Goal: Information Seeking & Learning: Check status

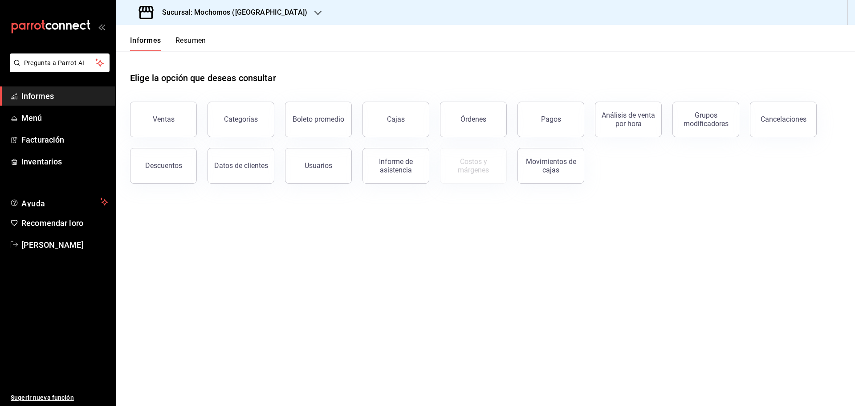
click at [35, 97] on font "Informes" at bounding box center [37, 95] width 33 height 9
click at [184, 123] on button "Ventas" at bounding box center [163, 120] width 67 height 36
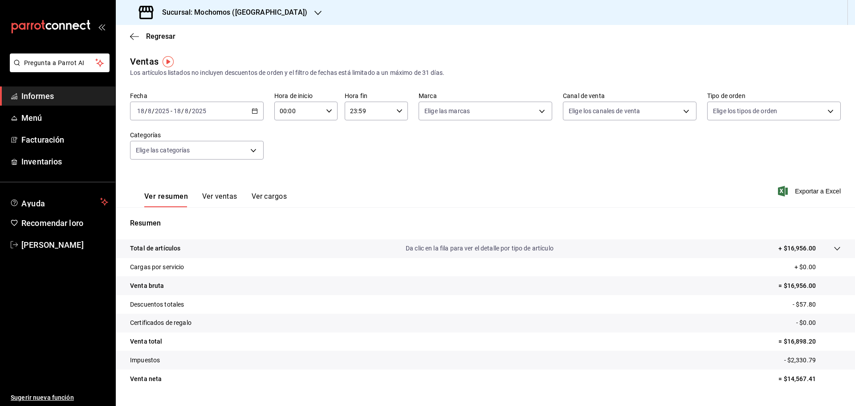
click at [237, 200] on div "Ver resumen Ver ventas Ver cargos" at bounding box center [215, 200] width 143 height 16
click at [231, 199] on font "Ver ventas" at bounding box center [219, 196] width 35 height 8
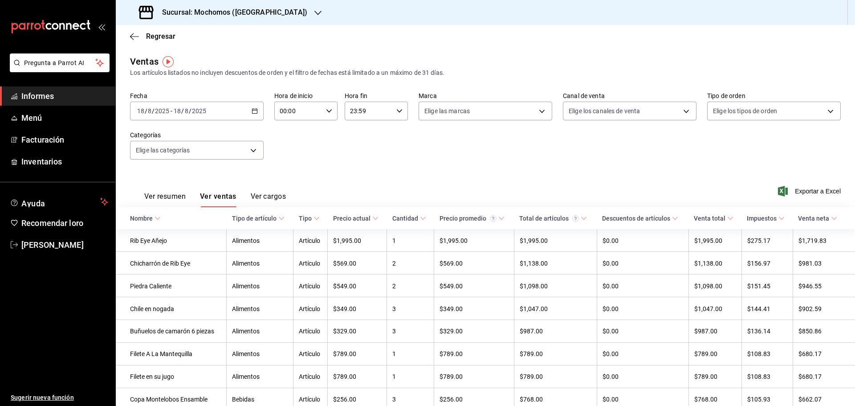
click at [33, 93] on font "Informes" at bounding box center [37, 95] width 33 height 9
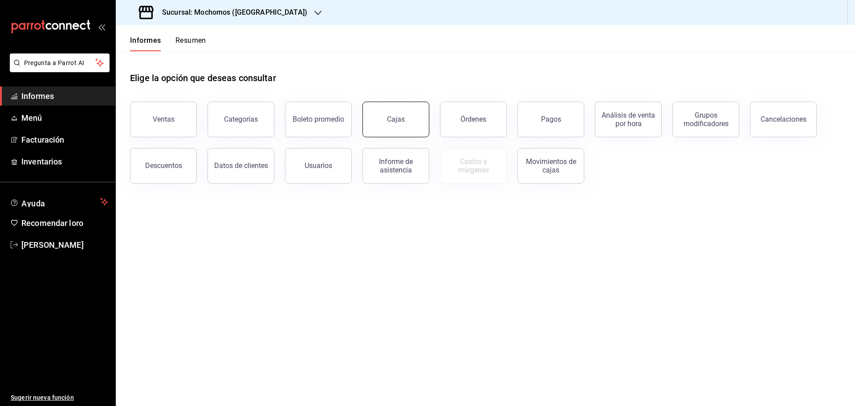
click at [410, 123] on button "Cajas" at bounding box center [396, 120] width 67 height 36
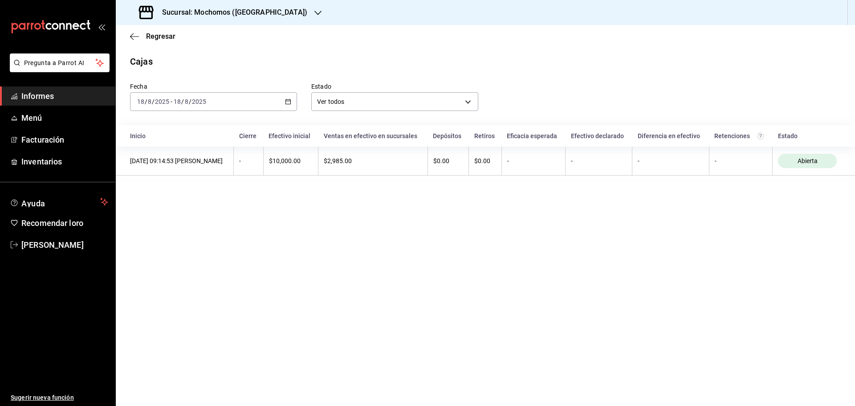
click at [43, 94] on font "Informes" at bounding box center [37, 95] width 33 height 9
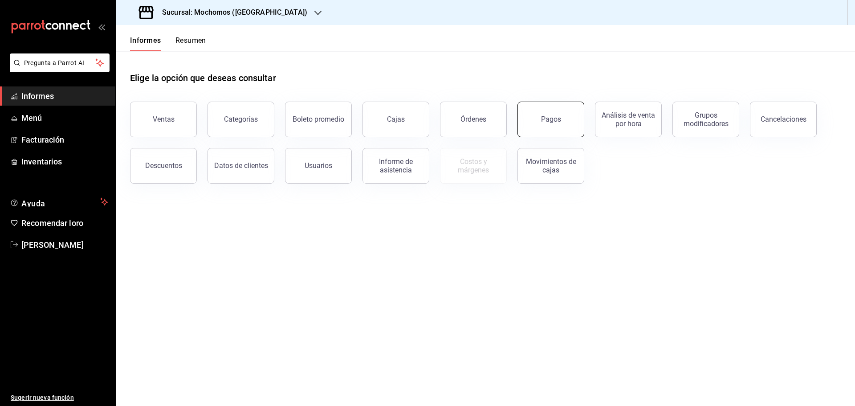
click at [572, 130] on button "Pagos" at bounding box center [551, 120] width 67 height 36
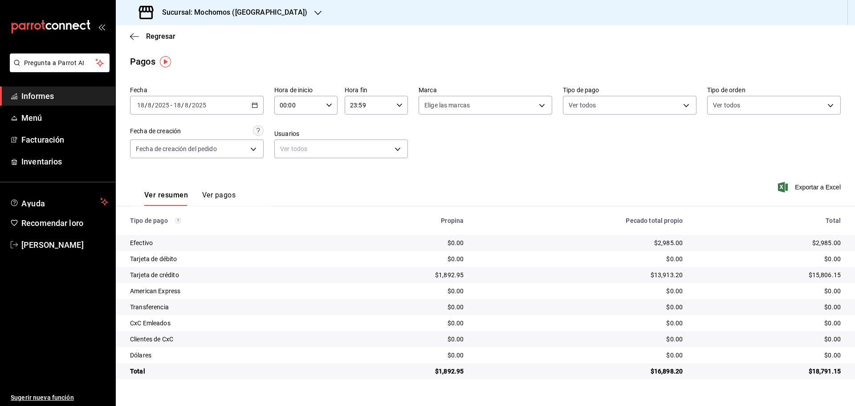
click at [253, 107] on \(Stroke\) "button" at bounding box center [254, 105] width 5 height 5
click at [139, 233] on font "Rango de fechas" at bounding box center [161, 232] width 47 height 7
click at [408, 180] on div "Ver resumen Ver pagos Exportar a Excel" at bounding box center [485, 193] width 739 height 48
click at [254, 104] on icon "button" at bounding box center [255, 105] width 6 height 6
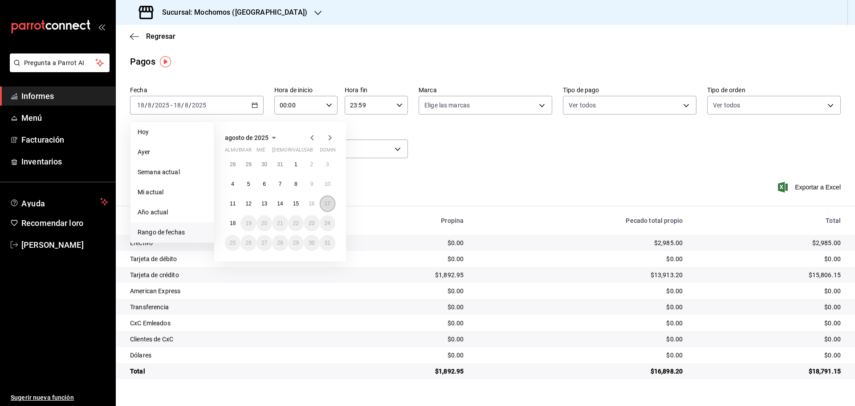
click at [328, 204] on font "17" at bounding box center [328, 203] width 6 height 6
click at [236, 224] on button "18" at bounding box center [233, 223] width 16 height 16
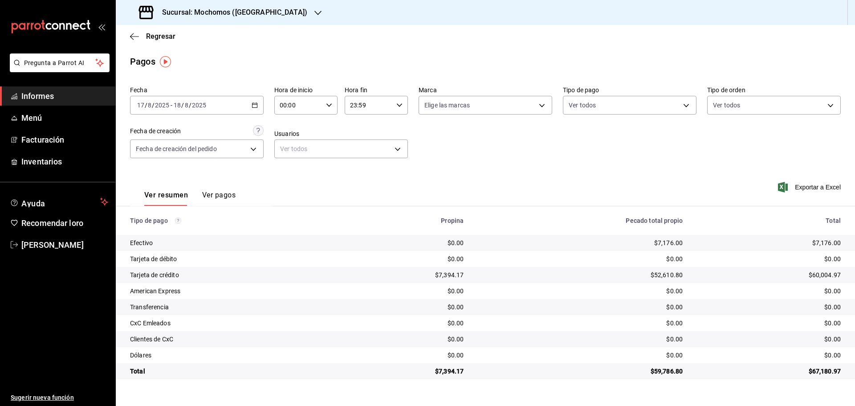
click at [332, 107] on div "00:00 Hora de inicio" at bounding box center [305, 105] width 63 height 19
click at [290, 150] on button "05" at bounding box center [290, 146] width 28 height 18
type input "05:00"
click at [399, 108] on div at bounding box center [427, 203] width 855 height 406
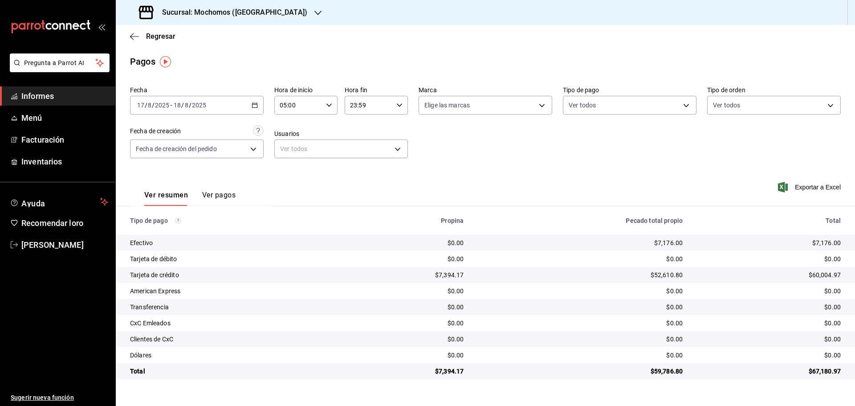
click at [399, 108] on icon "button" at bounding box center [399, 105] width 6 height 6
click at [358, 154] on button "05" at bounding box center [361, 149] width 28 height 18
type input "05:59"
click at [425, 128] on div at bounding box center [427, 203] width 855 height 406
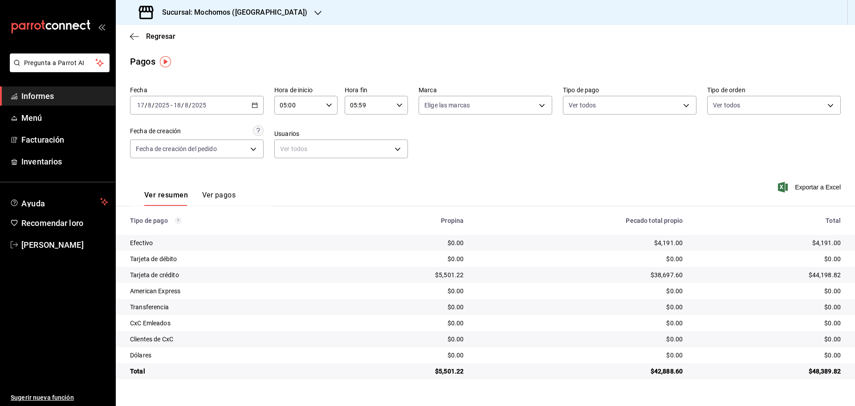
click at [315, 10] on icon "button" at bounding box center [318, 12] width 7 height 7
click at [209, 42] on div "Ryoshi ([GEOGRAPHIC_DATA])" at bounding box center [182, 38] width 119 height 9
click at [534, 166] on div "Fecha [DATE] [DATE] - [DATE] [DATE] Hora de inicio 05:00 Hora de inicio Hora fi…" at bounding box center [485, 125] width 711 height 86
drag, startPoint x: 131, startPoint y: 171, endPoint x: 346, endPoint y: 169, distance: 215.2
click at [346, 169] on div "Ver resumen Ver pagos Exportar a Excel" at bounding box center [485, 193] width 739 height 48
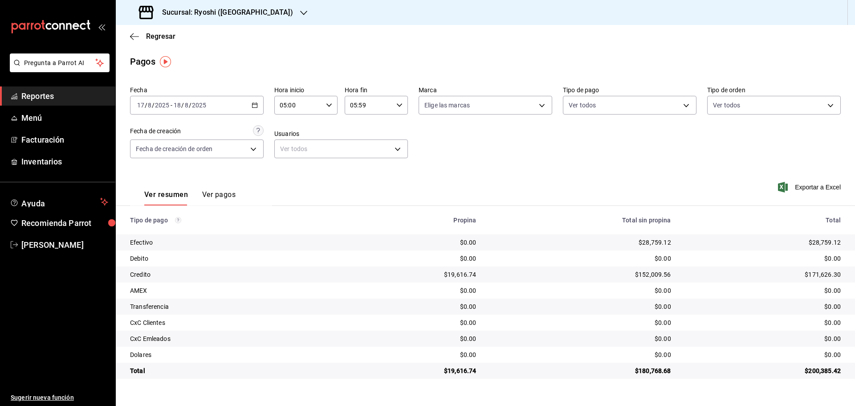
click at [681, 144] on div "Fecha [DATE] [DATE] - [DATE] [DATE] Hora inicio 05:00 Hora inicio Hora fin 05:5…" at bounding box center [485, 125] width 711 height 86
click at [41, 94] on span "Reportes" at bounding box center [64, 96] width 87 height 12
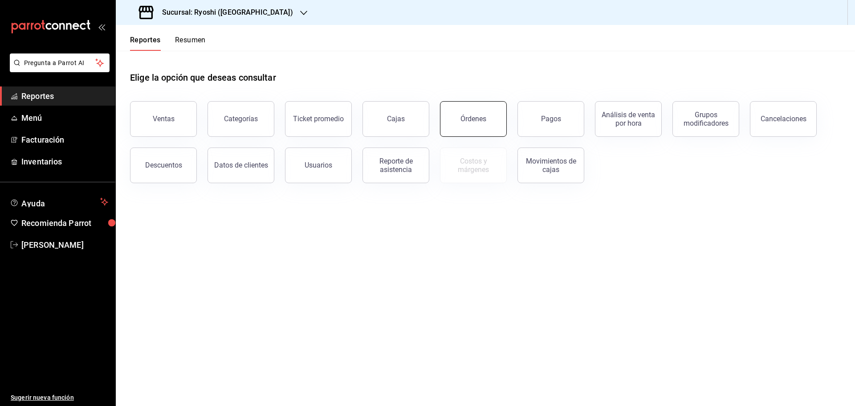
click at [474, 121] on div "Órdenes" at bounding box center [474, 118] width 26 height 8
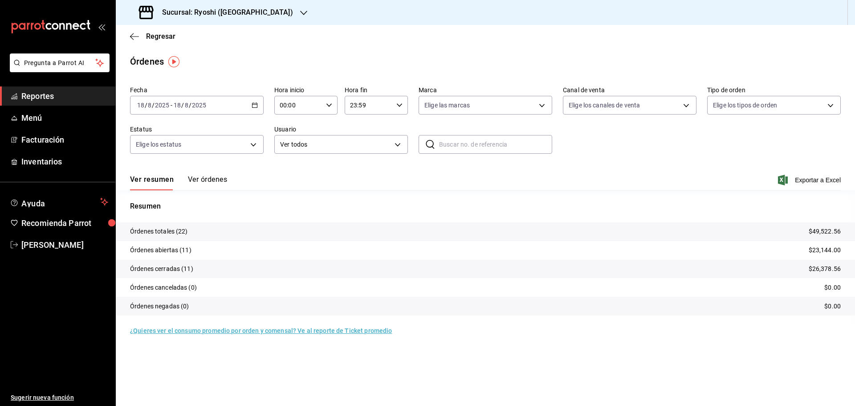
click at [208, 179] on button "Ver órdenes" at bounding box center [207, 182] width 39 height 15
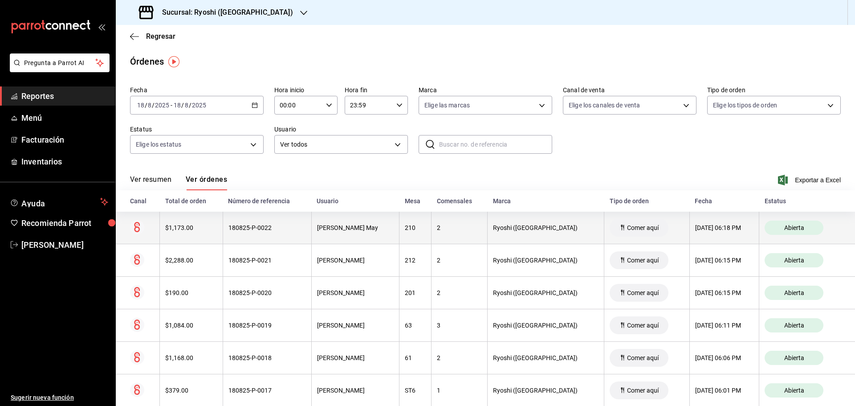
click at [426, 230] on div "210" at bounding box center [415, 227] width 21 height 7
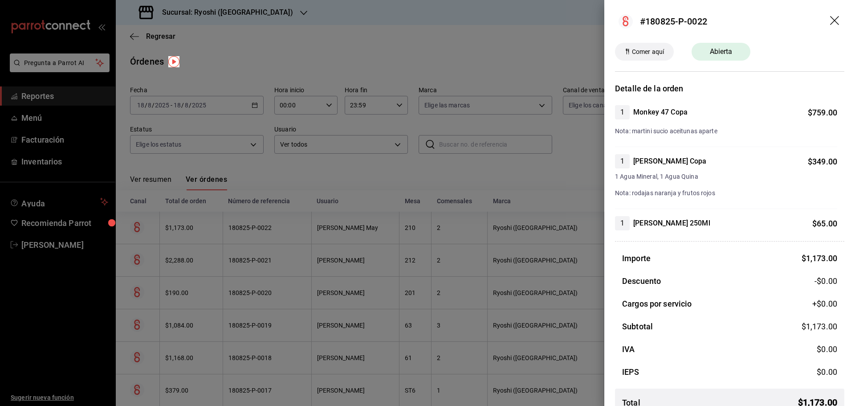
click at [830, 18] on icon "drag" at bounding box center [835, 21] width 11 height 11
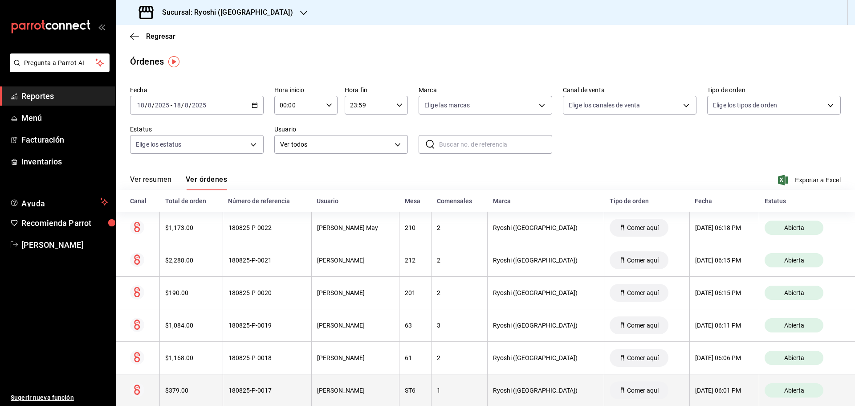
click at [690, 380] on th "[DATE] 06:01 PM" at bounding box center [724, 390] width 69 height 33
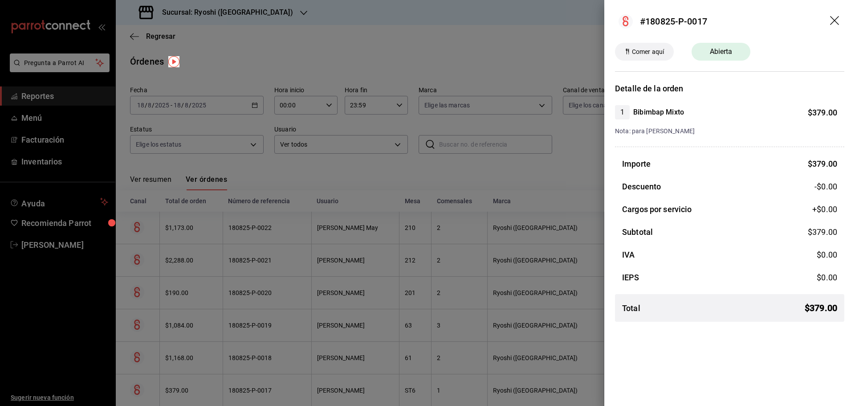
click at [572, 164] on div at bounding box center [427, 203] width 855 height 406
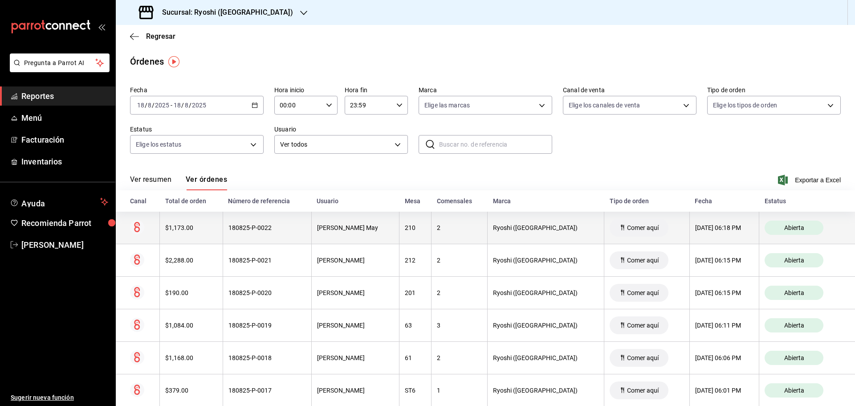
click at [781, 229] on span "Abierta" at bounding box center [794, 227] width 27 height 7
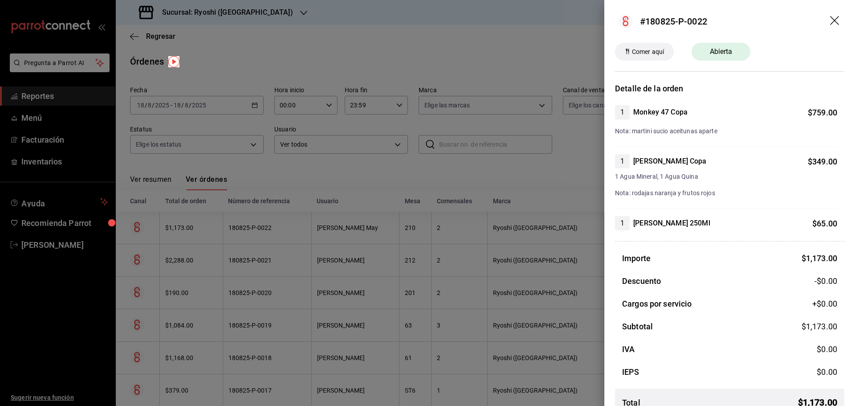
click at [830, 21] on icon "drag" at bounding box center [834, 20] width 9 height 9
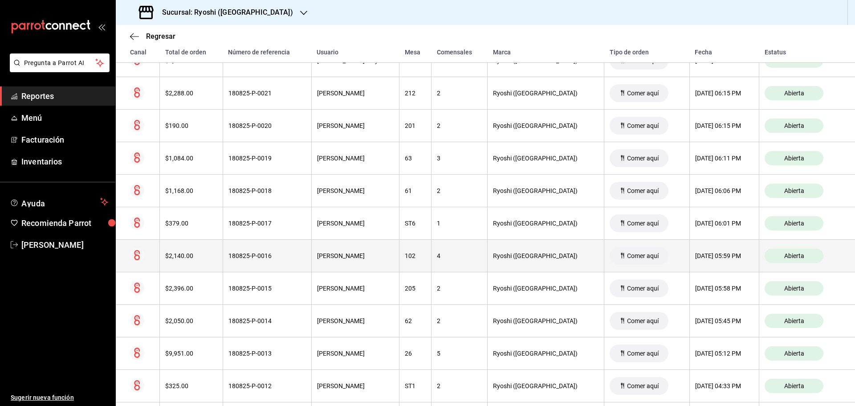
scroll to position [200, 0]
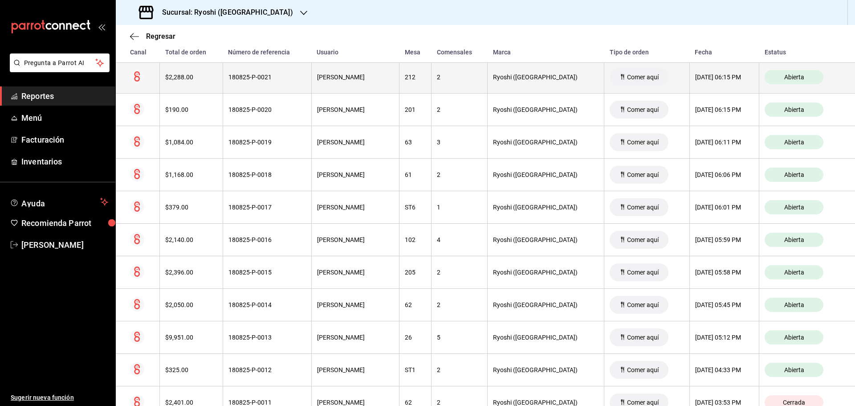
click at [789, 82] on div "Abierta" at bounding box center [794, 77] width 59 height 14
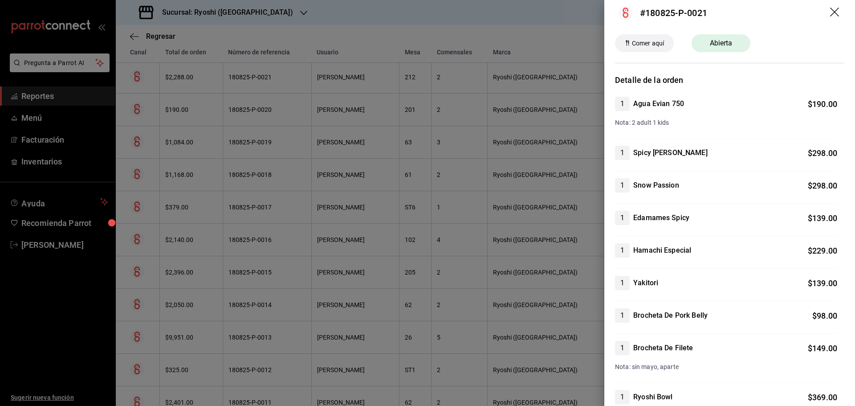
scroll to position [0, 0]
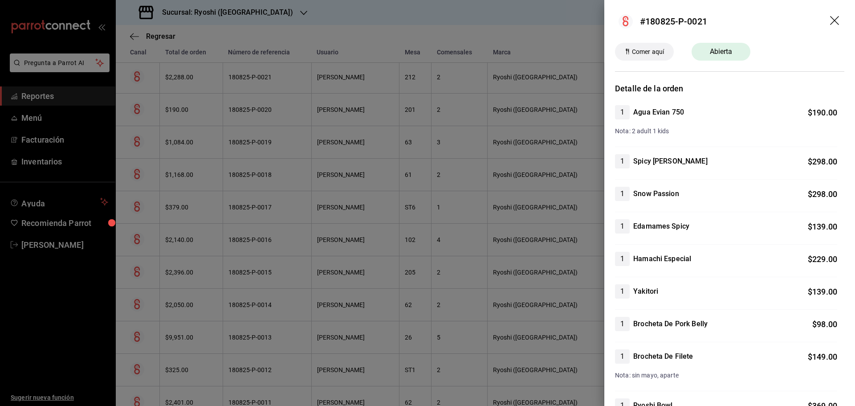
click at [830, 17] on icon "drag" at bounding box center [835, 21] width 11 height 11
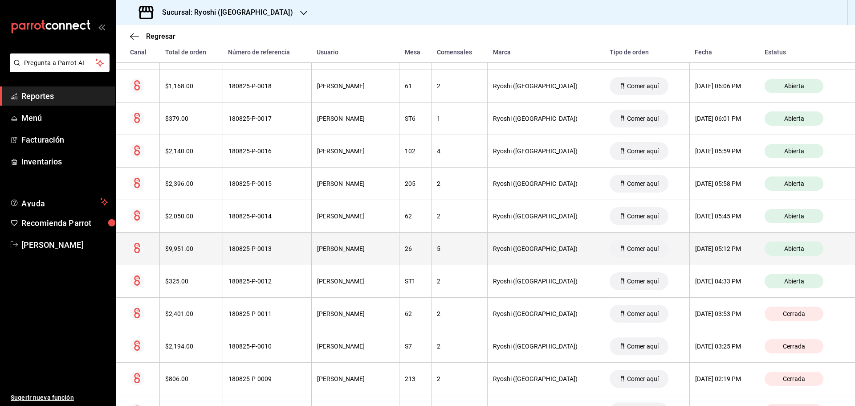
scroll to position [289, 0]
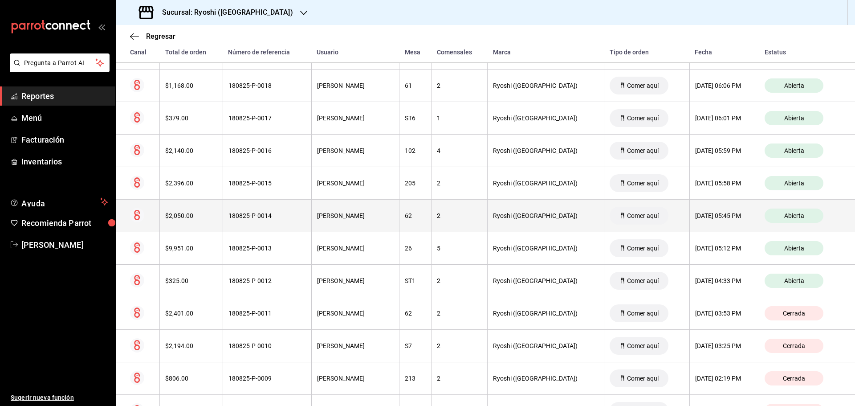
click at [781, 215] on span "Abierta" at bounding box center [794, 215] width 27 height 7
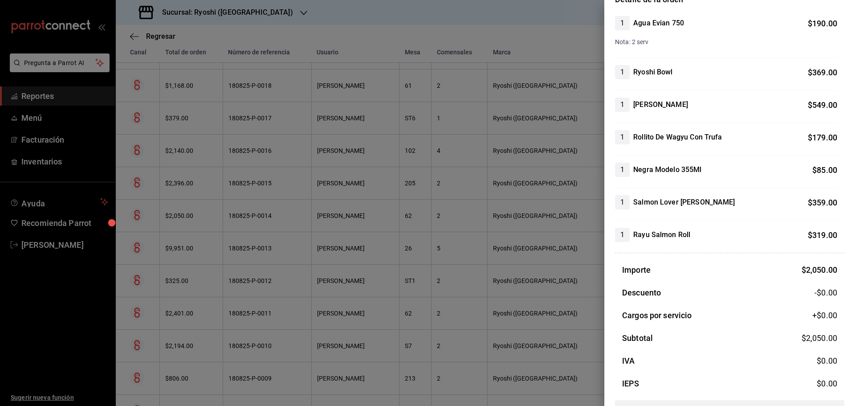
scroll to position [118, 0]
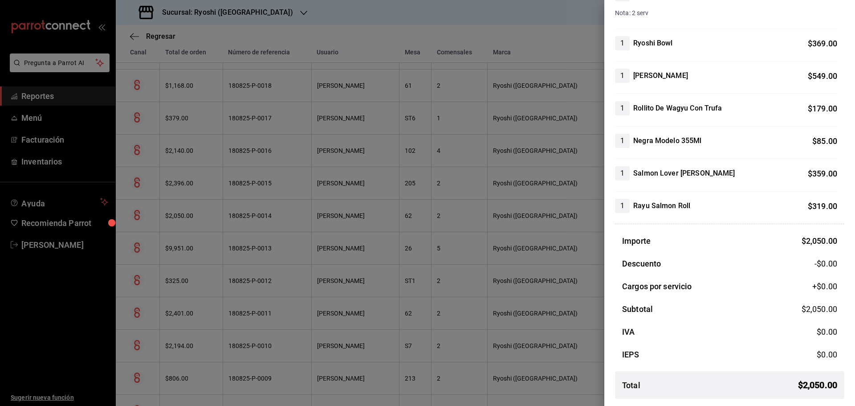
click at [685, 261] on div "Descuento -$0.00" at bounding box center [729, 263] width 229 height 12
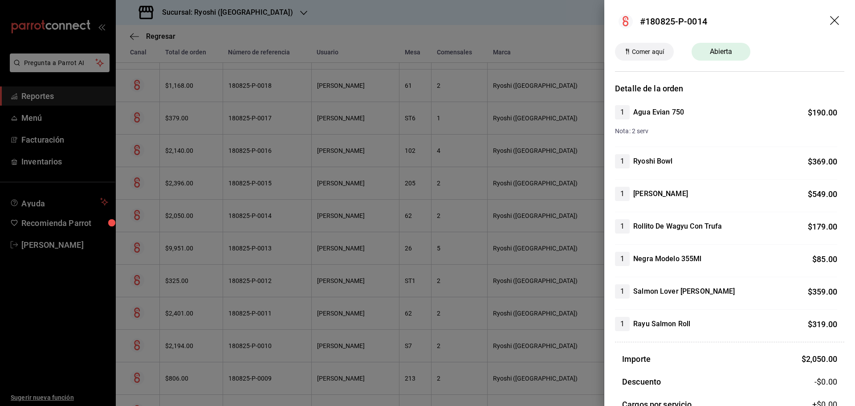
click at [830, 19] on icon "drag" at bounding box center [835, 21] width 11 height 11
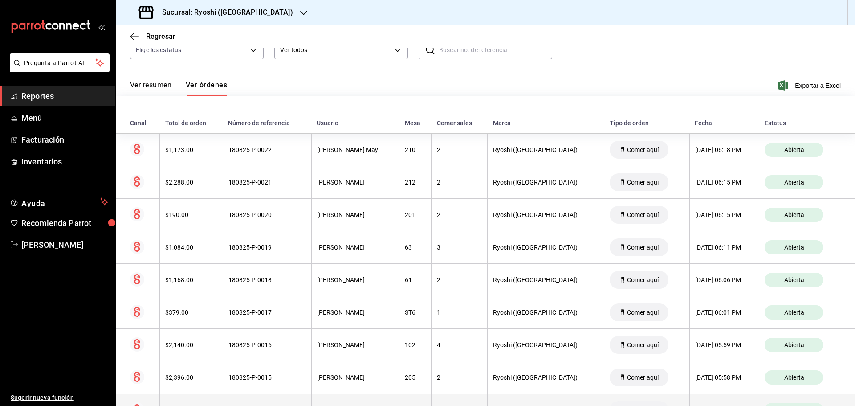
scroll to position [66, 0]
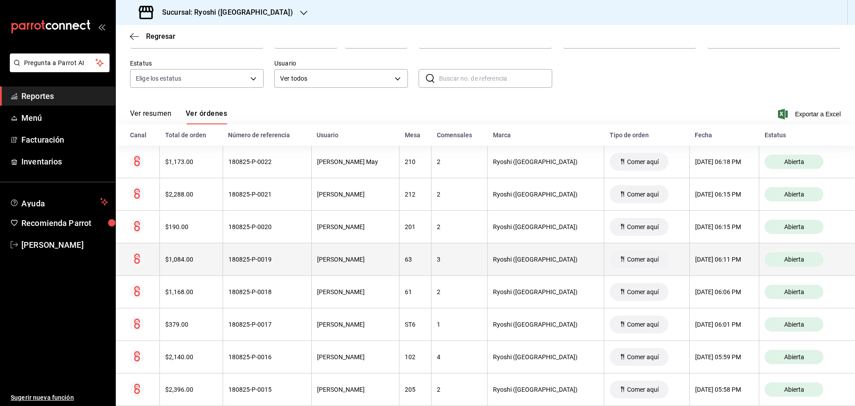
click at [798, 259] on span "Abierta" at bounding box center [794, 259] width 27 height 7
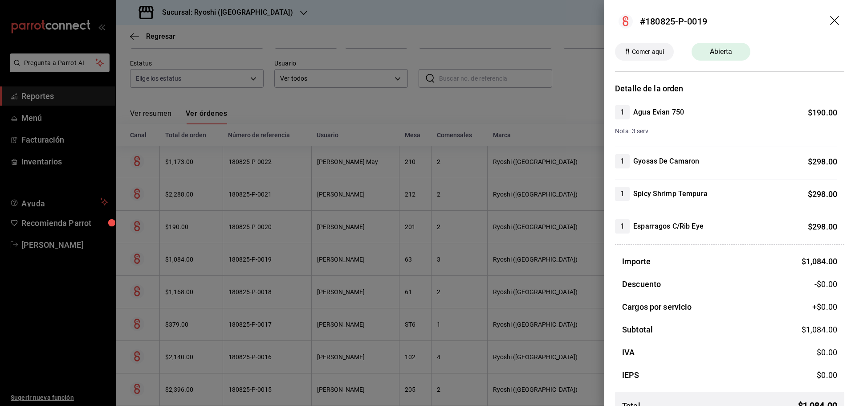
scroll to position [20, 0]
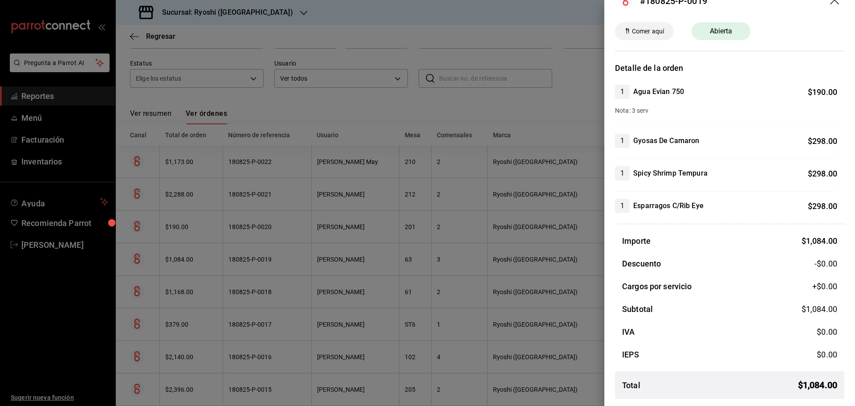
click at [609, 27] on header "Comer aquí Abierta" at bounding box center [730, 36] width 251 height 29
click at [531, 81] on div at bounding box center [427, 203] width 855 height 406
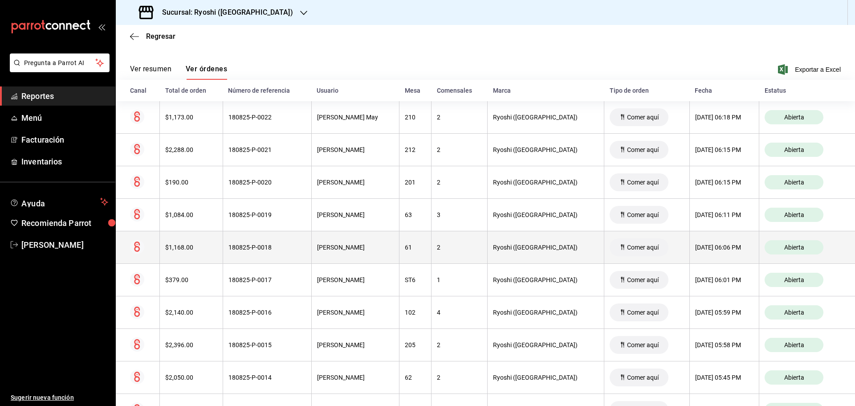
scroll to position [155, 0]
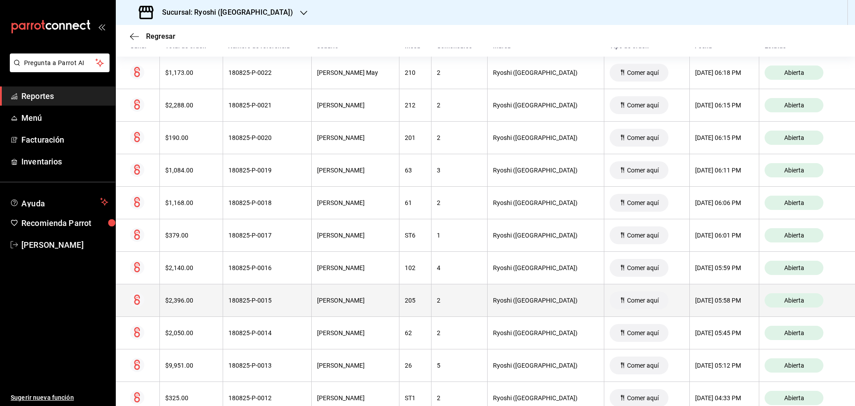
click at [806, 301] on div "Abierta" at bounding box center [794, 300] width 59 height 14
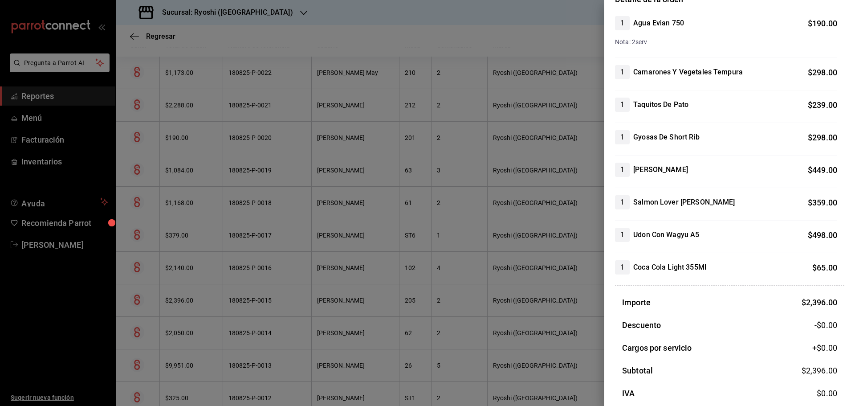
scroll to position [0, 0]
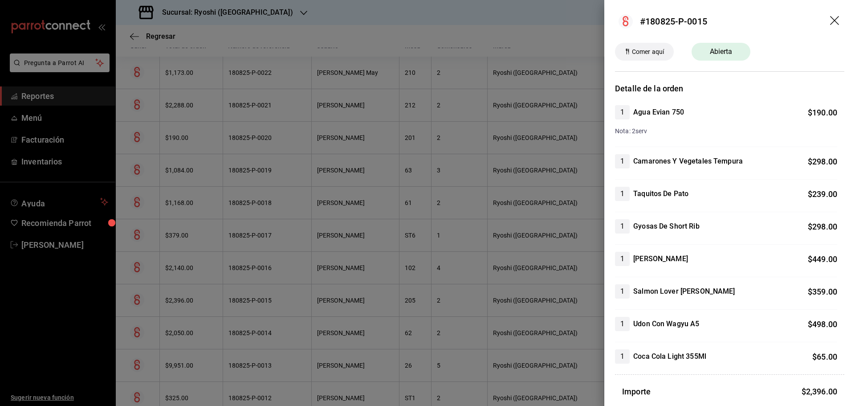
click at [830, 19] on icon "drag" at bounding box center [835, 21] width 11 height 11
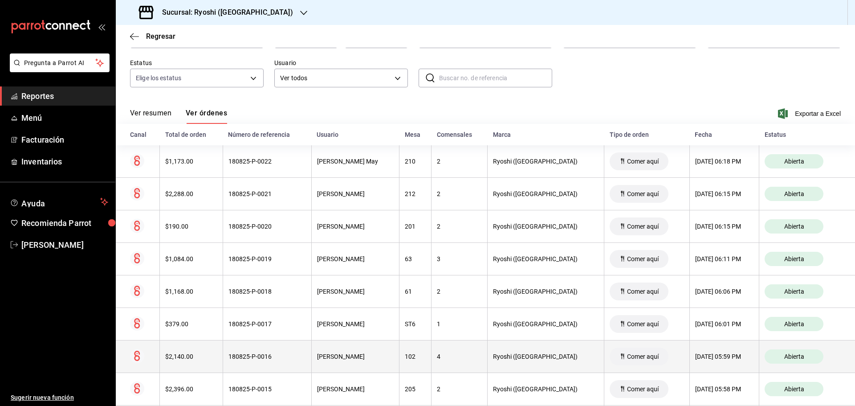
scroll to position [66, 0]
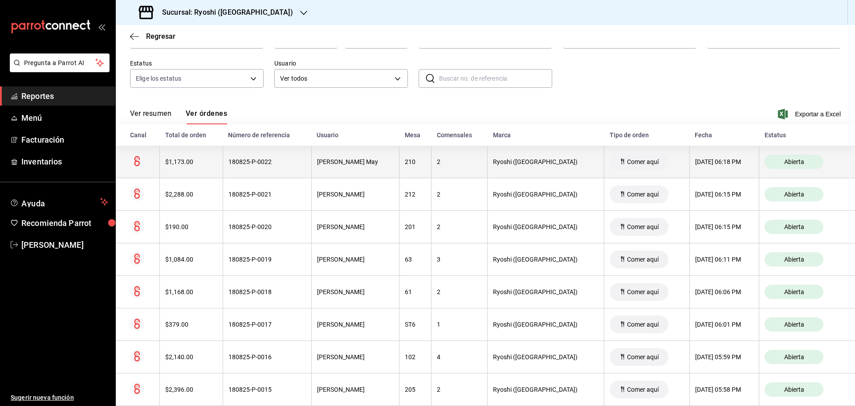
click at [775, 160] on div "Abierta" at bounding box center [794, 162] width 59 height 14
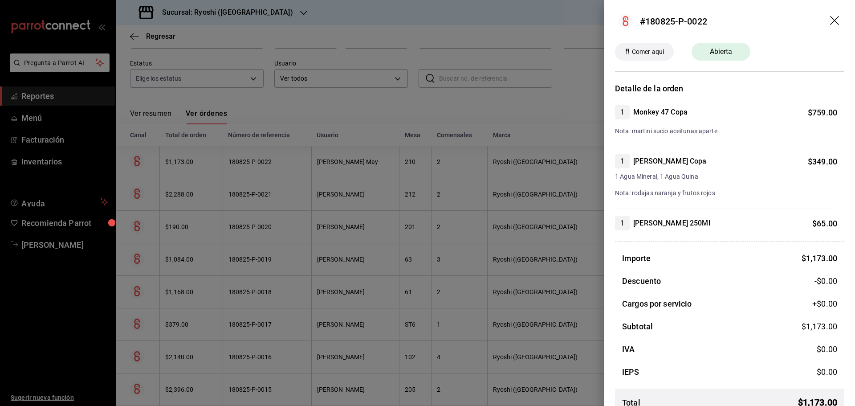
click at [830, 22] on icon "drag" at bounding box center [835, 21] width 11 height 11
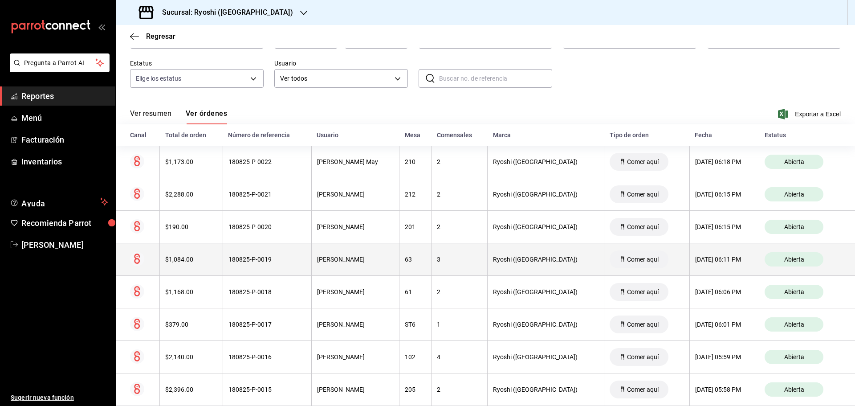
click at [747, 260] on div "[DATE] 06:11 PM" at bounding box center [724, 259] width 58 height 7
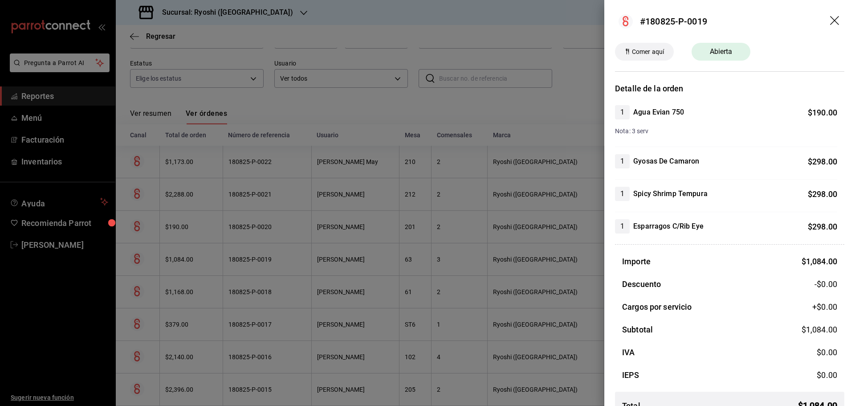
click at [830, 21] on icon "drag" at bounding box center [835, 21] width 11 height 11
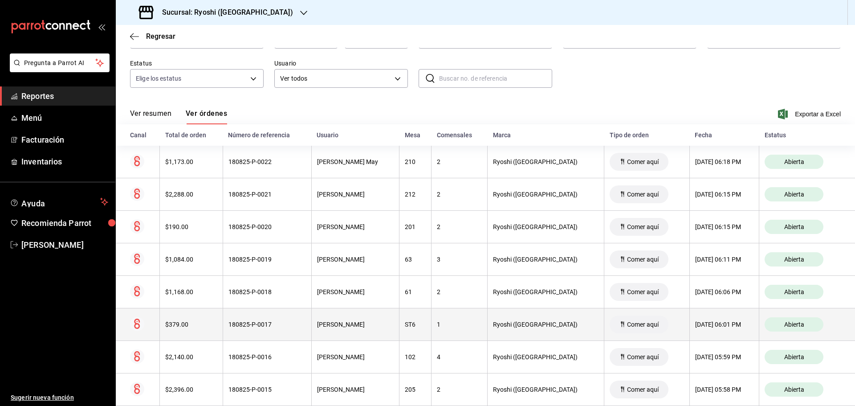
scroll to position [110, 0]
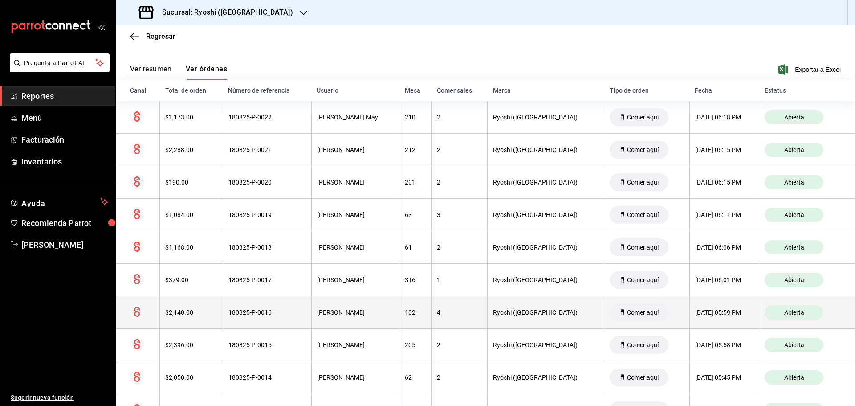
click at [798, 311] on span "Abierta" at bounding box center [794, 312] width 27 height 7
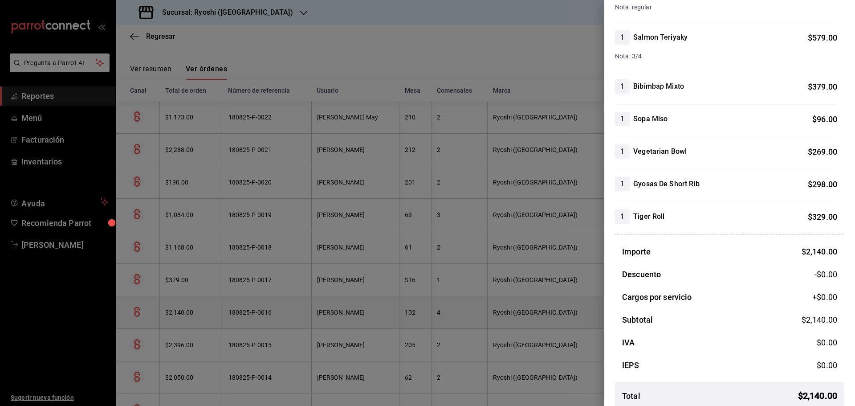
scroll to position [223, 0]
click at [556, 16] on div at bounding box center [427, 203] width 855 height 406
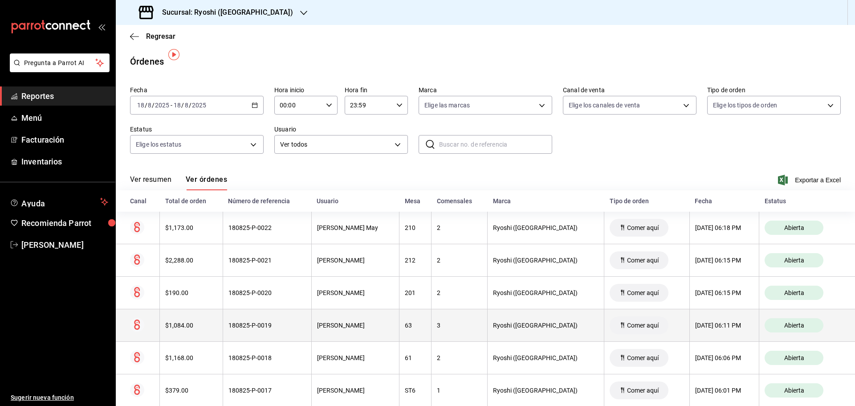
scroll to position [178, 0]
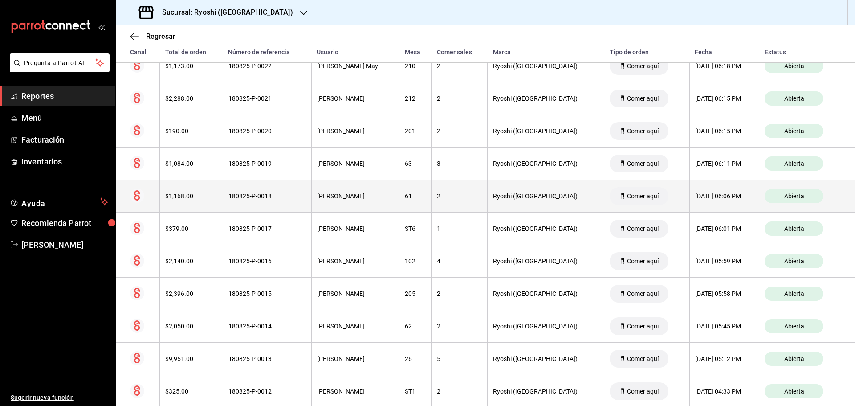
click at [816, 195] on div "Abierta" at bounding box center [794, 196] width 59 height 14
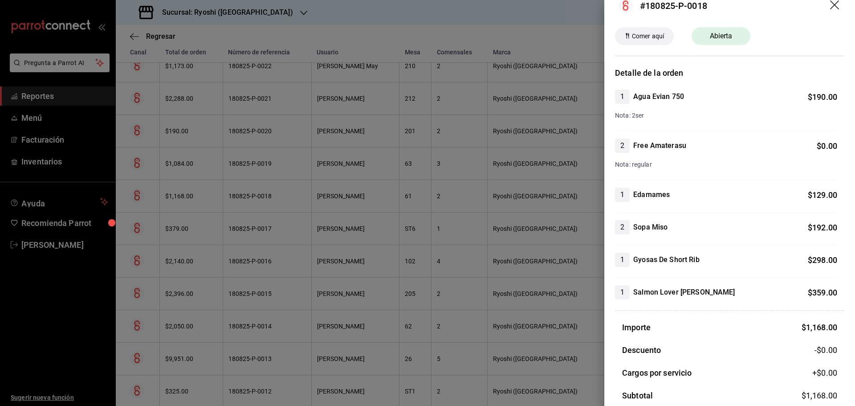
scroll to position [0, 0]
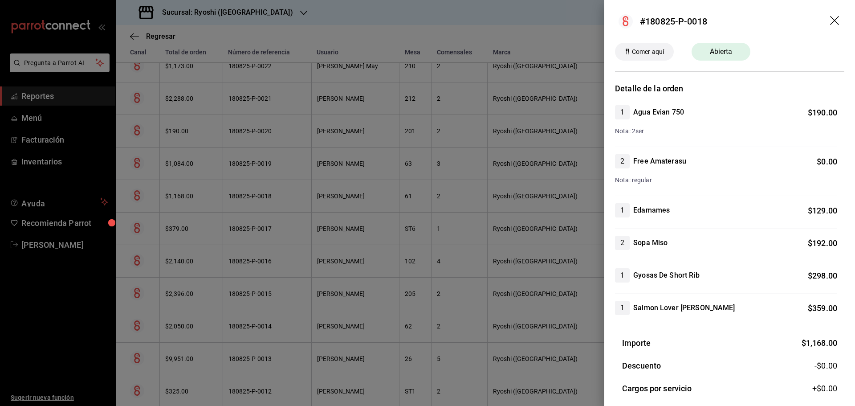
click at [830, 19] on icon "drag" at bounding box center [834, 20] width 9 height 9
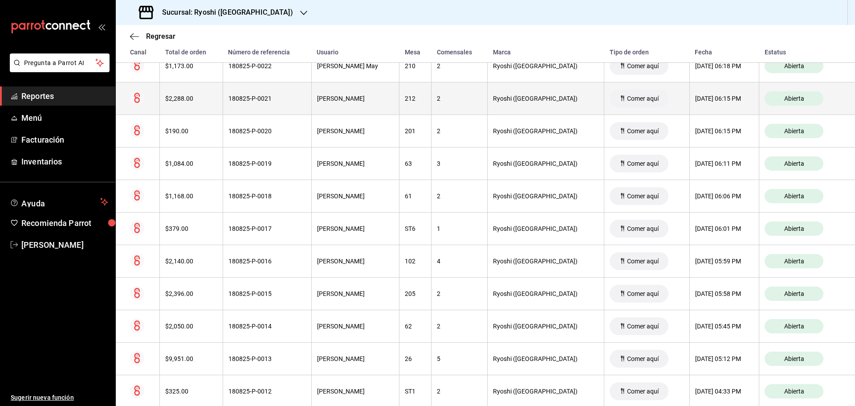
click at [488, 103] on th "2" at bounding box center [460, 98] width 56 height 33
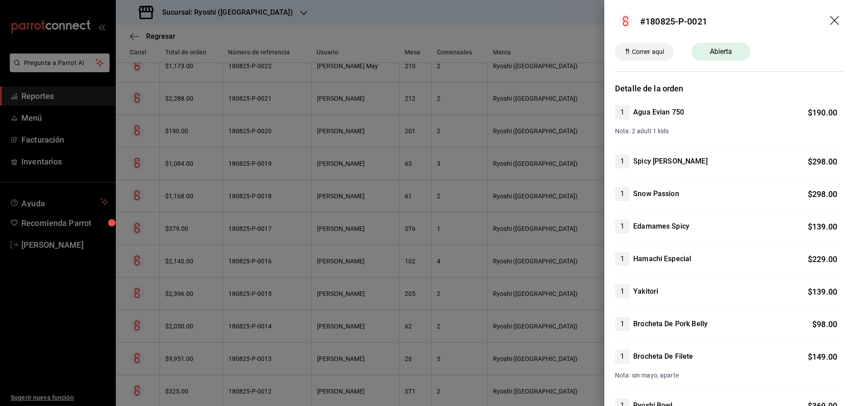
click at [830, 19] on icon "drag" at bounding box center [835, 21] width 11 height 11
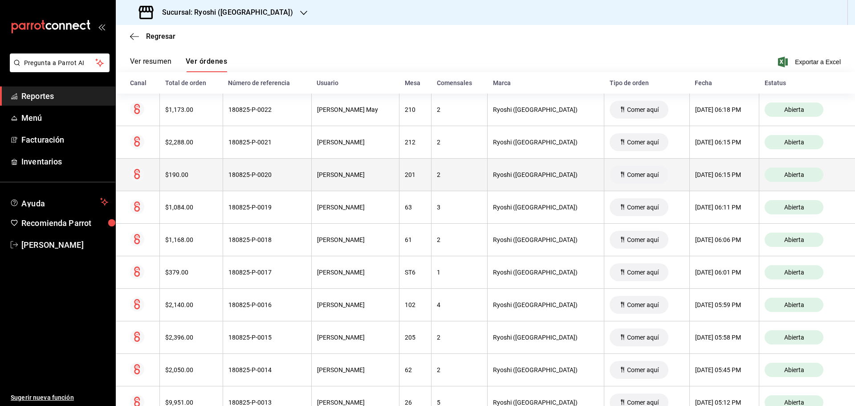
scroll to position [134, 0]
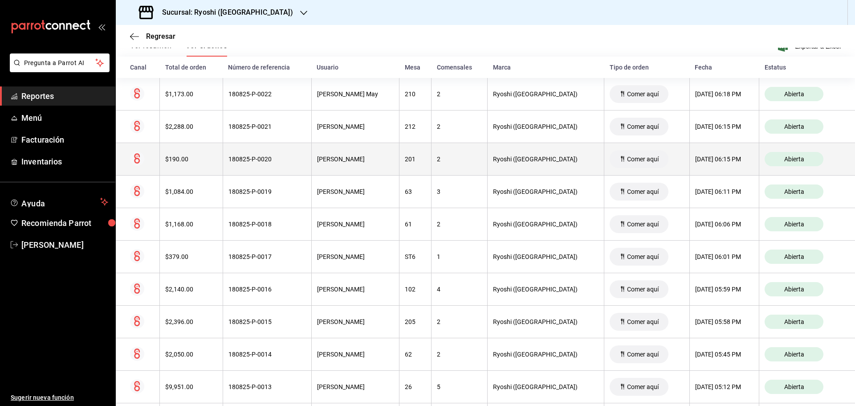
click at [788, 162] on span "Abierta" at bounding box center [794, 158] width 27 height 7
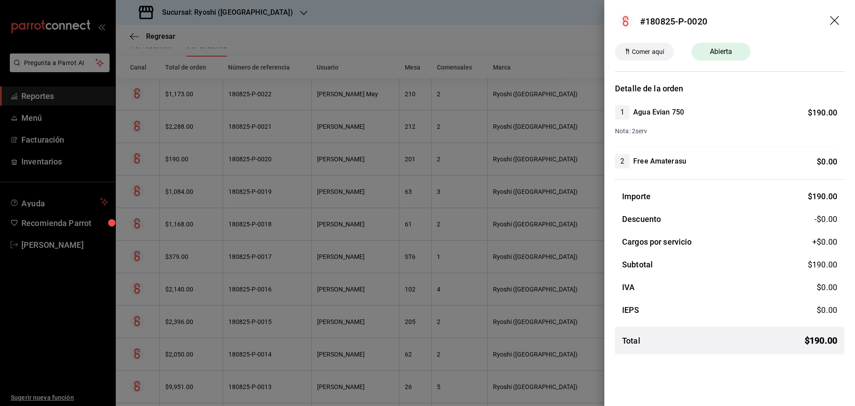
click at [720, 50] on span "Abierta" at bounding box center [721, 51] width 33 height 11
click at [834, 19] on icon "drag" at bounding box center [835, 21] width 11 height 11
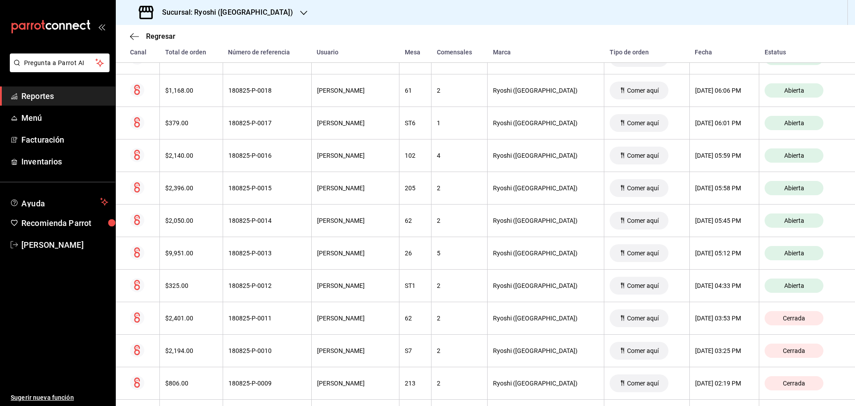
scroll to position [223, 0]
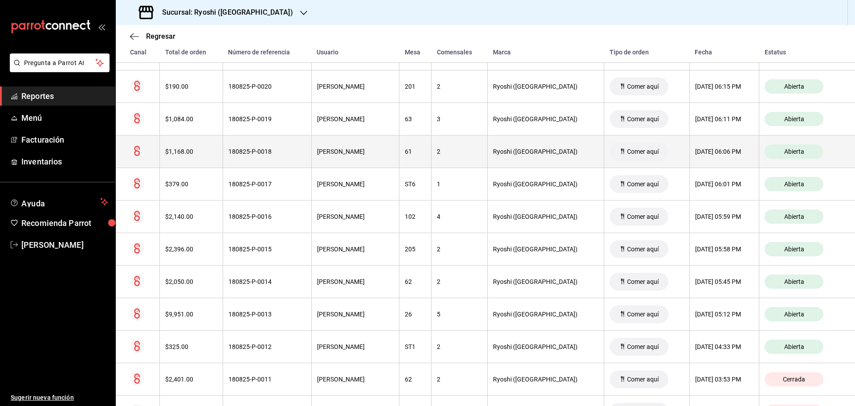
click at [774, 153] on div "Abierta" at bounding box center [794, 151] width 59 height 14
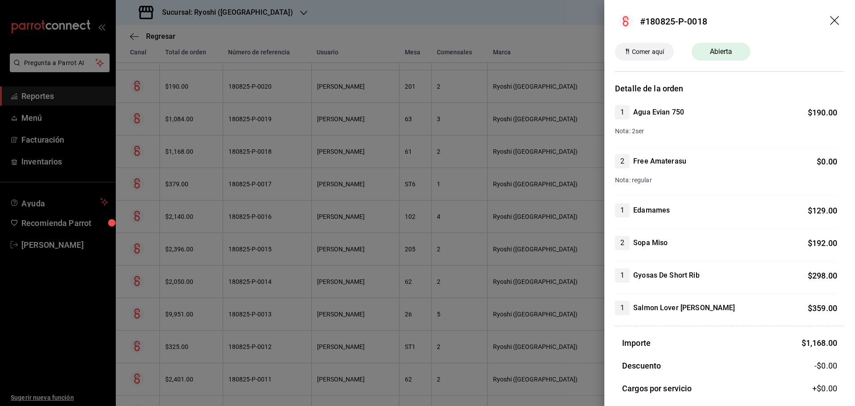
click at [830, 20] on icon "drag" at bounding box center [835, 21] width 11 height 11
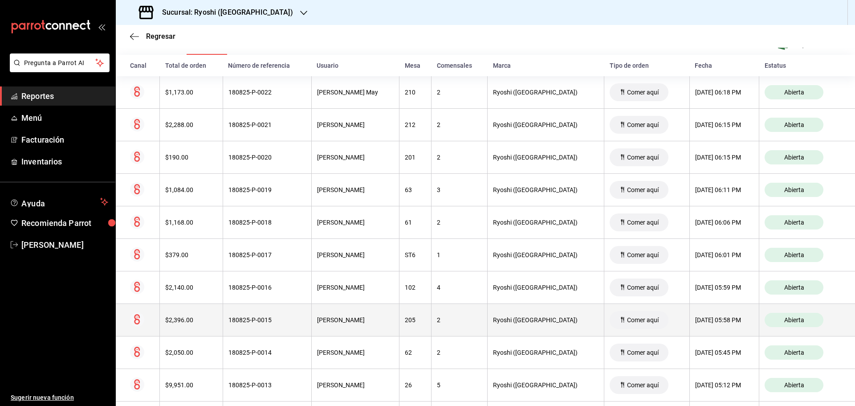
scroll to position [134, 0]
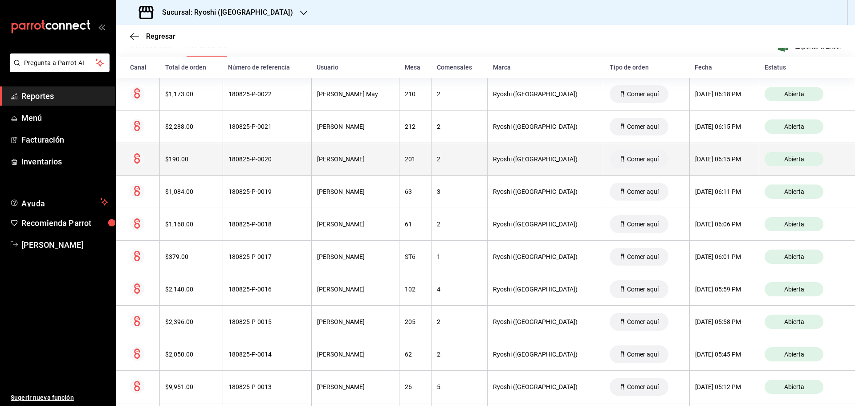
click at [432, 168] on th "201" at bounding box center [416, 159] width 32 height 33
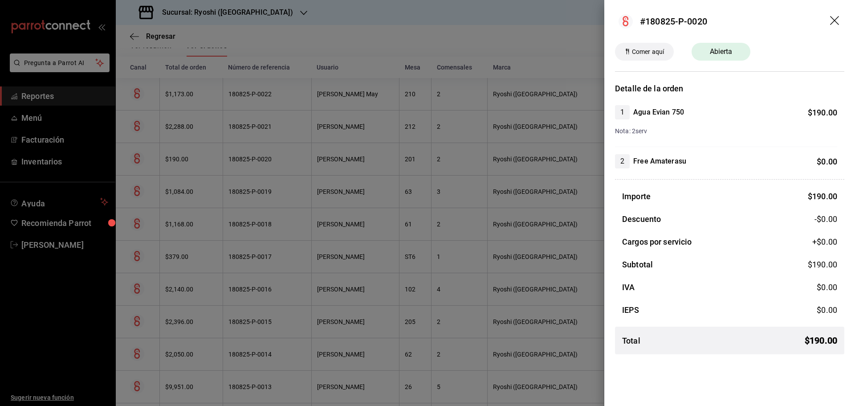
click at [833, 21] on icon "drag" at bounding box center [835, 21] width 11 height 11
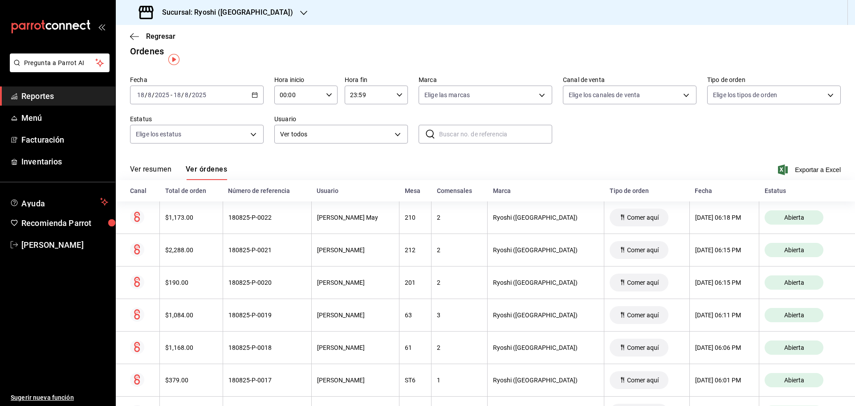
scroll to position [0, 0]
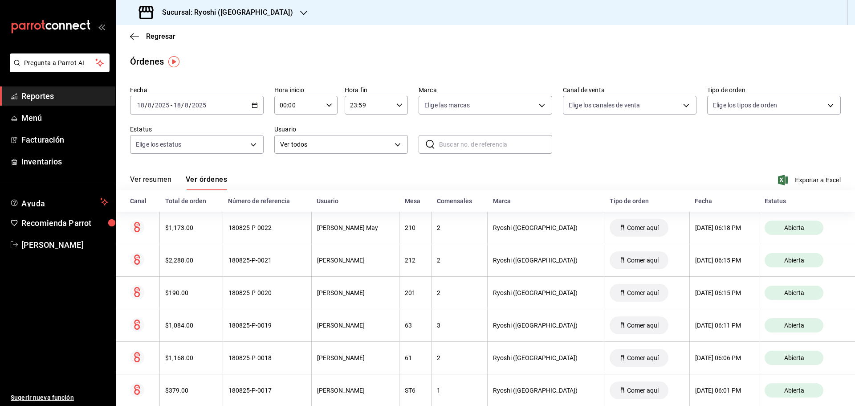
click at [300, 13] on icon "button" at bounding box center [303, 12] width 7 height 7
click at [206, 60] on div "Mochomos ([GEOGRAPHIC_DATA])" at bounding box center [182, 58] width 119 height 9
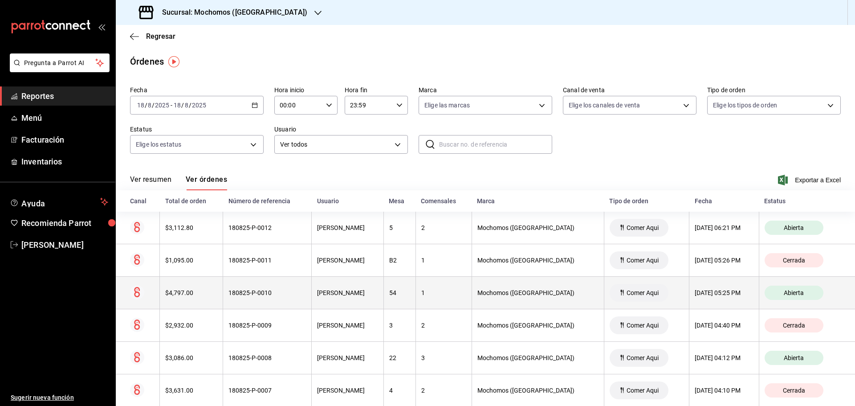
click at [793, 298] on div "Abierta" at bounding box center [794, 293] width 59 height 14
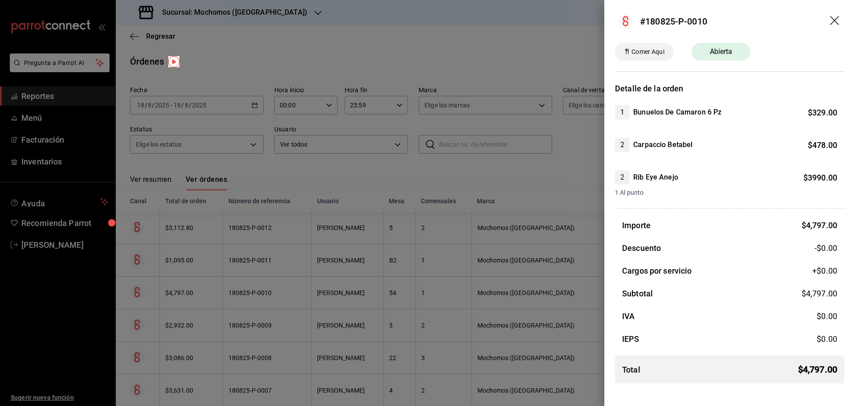
click at [835, 17] on icon "drag" at bounding box center [835, 21] width 11 height 11
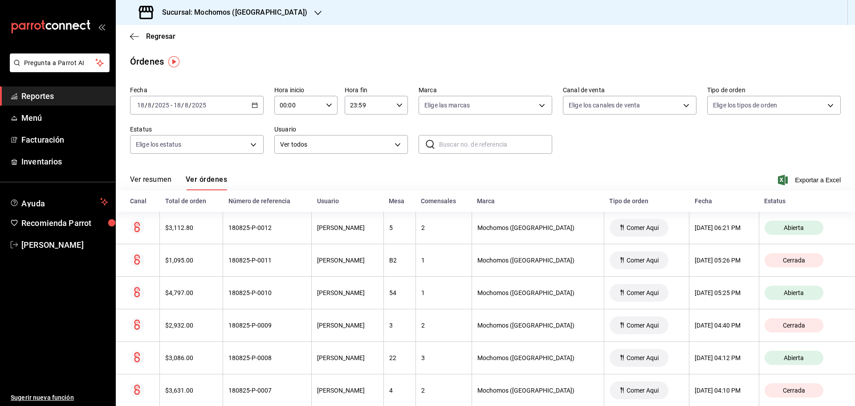
click at [240, 18] on div "Sucursal: Mochomos ([GEOGRAPHIC_DATA])" at bounding box center [224, 12] width 202 height 25
click at [184, 36] on div "Ryoshi ([GEOGRAPHIC_DATA])" at bounding box center [182, 38] width 119 height 9
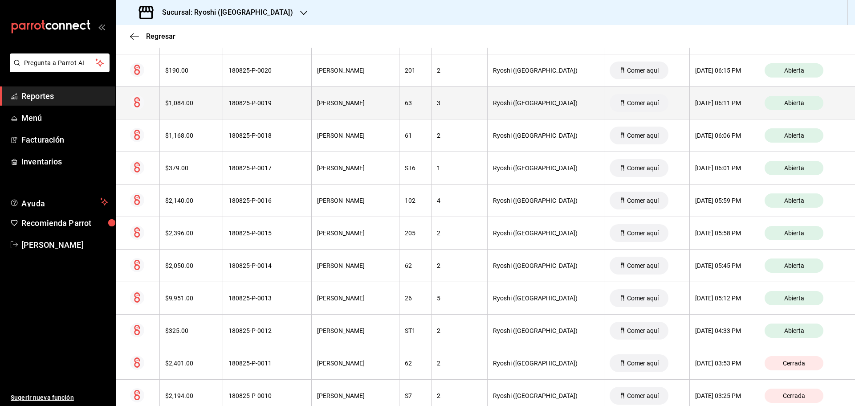
scroll to position [223, 0]
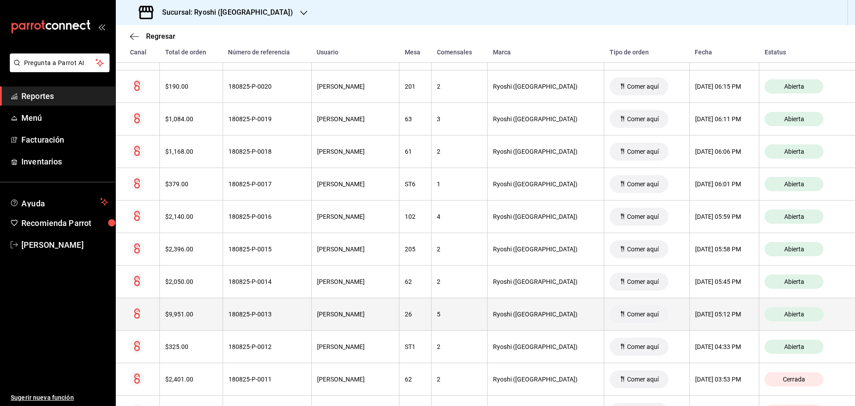
click at [488, 321] on th "5" at bounding box center [460, 314] width 56 height 33
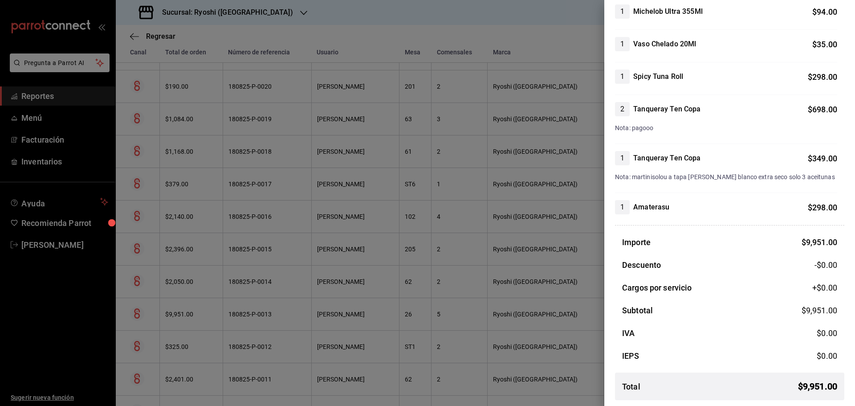
scroll to position [724, 0]
click at [564, 35] on div at bounding box center [427, 203] width 855 height 406
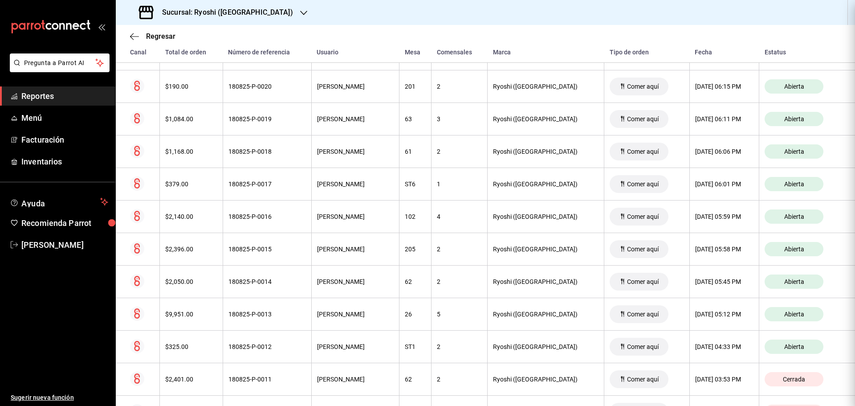
scroll to position [0, 0]
click at [240, 20] on div "Sucursal: Ryoshi ([GEOGRAPHIC_DATA])" at bounding box center [217, 12] width 188 height 25
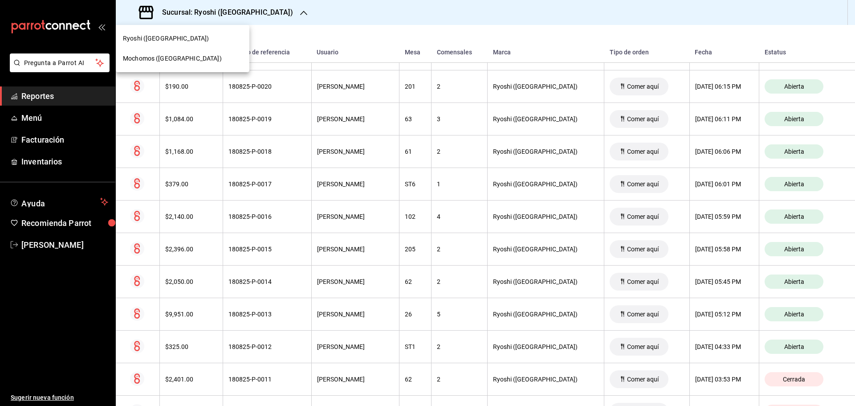
click at [205, 52] on div "Mochomos ([GEOGRAPHIC_DATA])" at bounding box center [183, 59] width 134 height 20
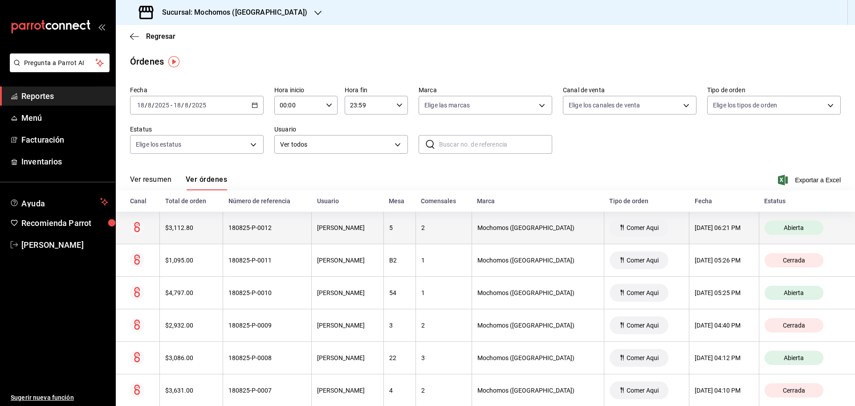
click at [416, 224] on th "5" at bounding box center [400, 228] width 32 height 33
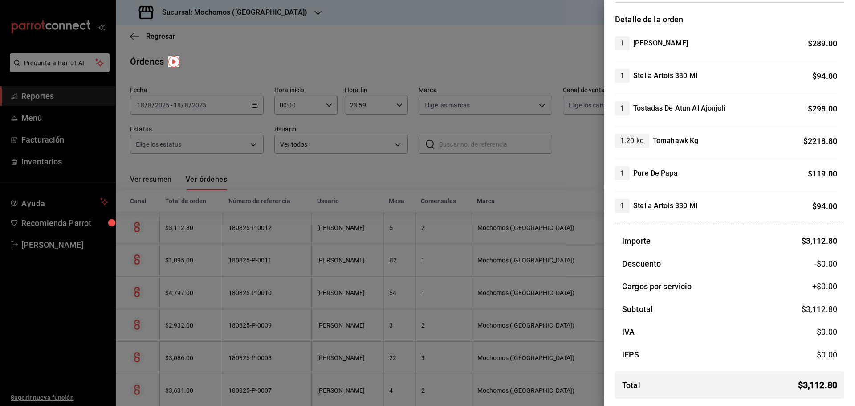
scroll to position [25, 0]
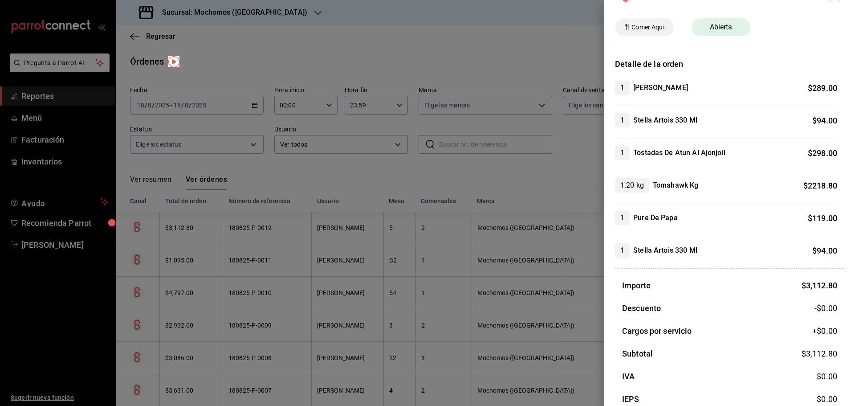
click at [688, 184] on h4 "Tomahawk Kg" at bounding box center [675, 185] width 45 height 11
click at [545, 26] on div at bounding box center [427, 203] width 855 height 406
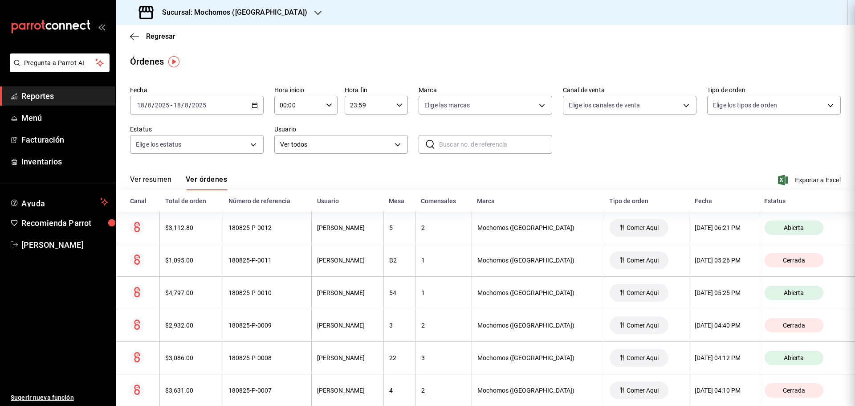
scroll to position [0, 0]
click at [266, 11] on div "Sucursal: Mochomos ([GEOGRAPHIC_DATA])" at bounding box center [224, 12] width 202 height 25
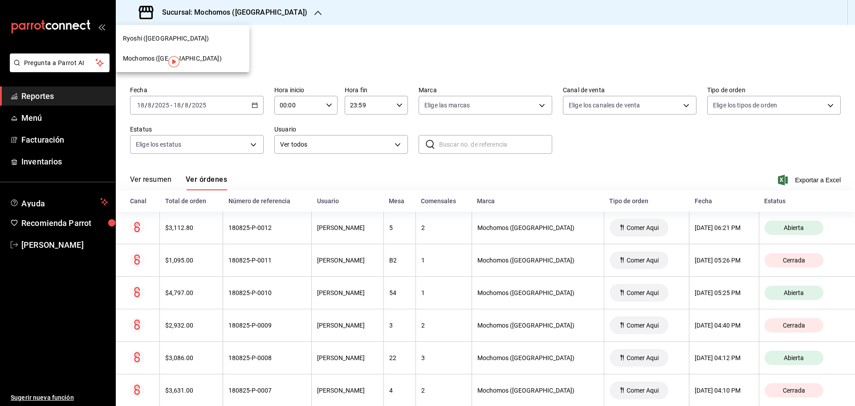
click at [142, 44] on div "Ryoshi ([GEOGRAPHIC_DATA])" at bounding box center [183, 39] width 134 height 20
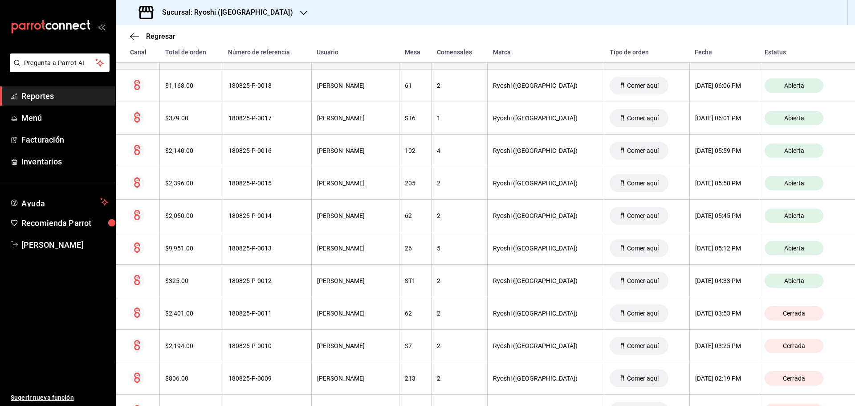
scroll to position [66, 0]
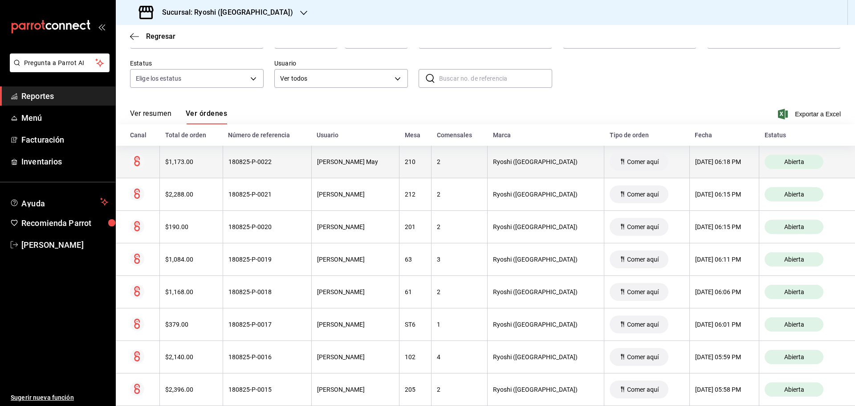
click at [793, 161] on span "Abierta" at bounding box center [794, 161] width 27 height 7
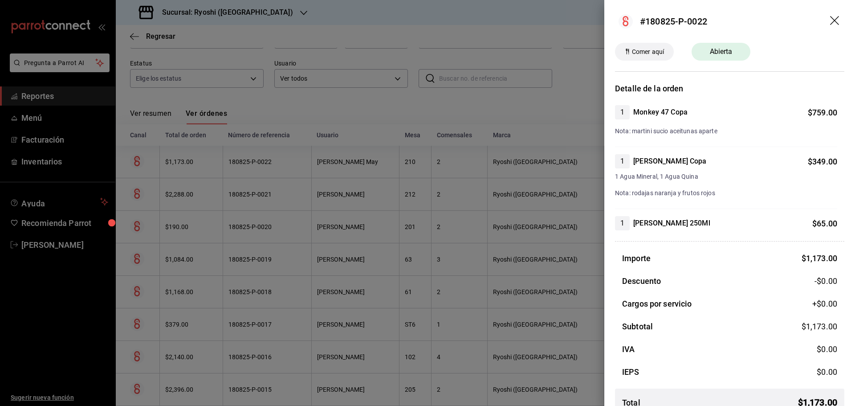
click at [831, 23] on icon "drag" at bounding box center [834, 20] width 9 height 9
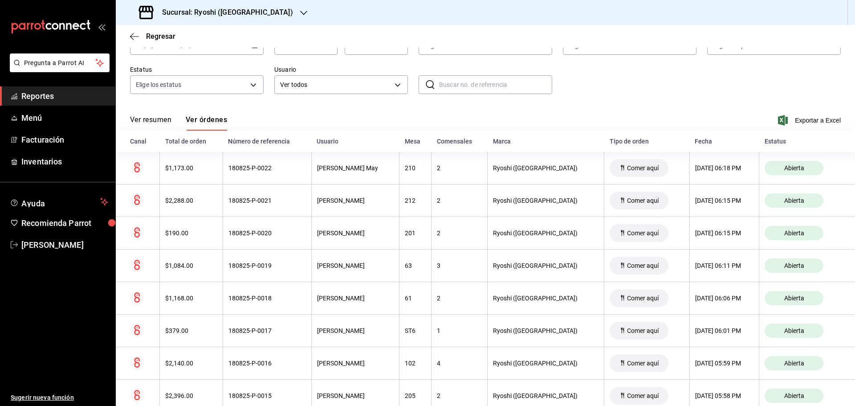
scroll to position [0, 0]
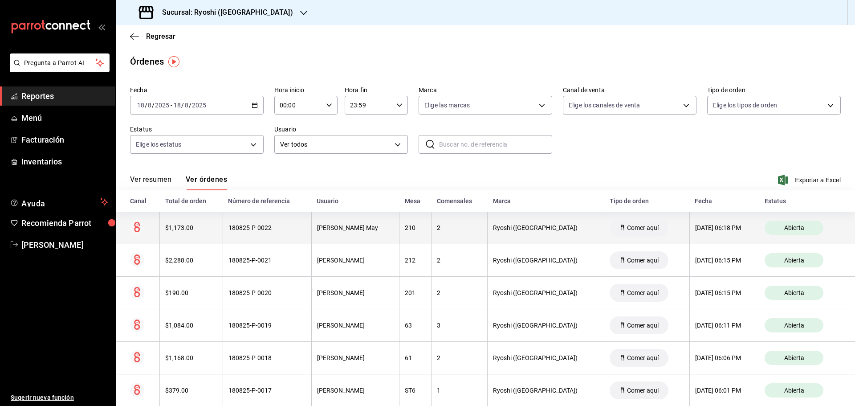
click at [798, 230] on span "Abierta" at bounding box center [794, 227] width 27 height 7
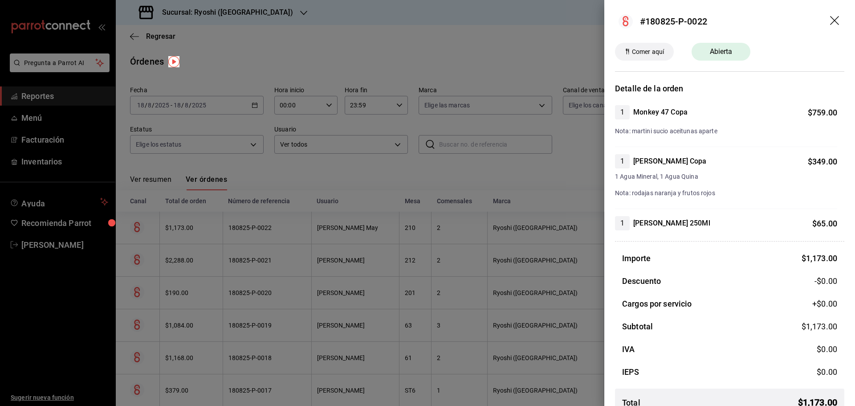
click at [830, 22] on icon "drag" at bounding box center [835, 21] width 11 height 11
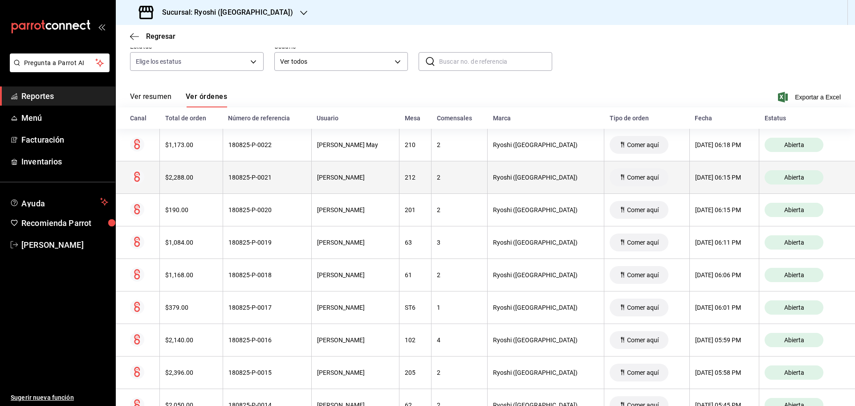
scroll to position [89, 0]
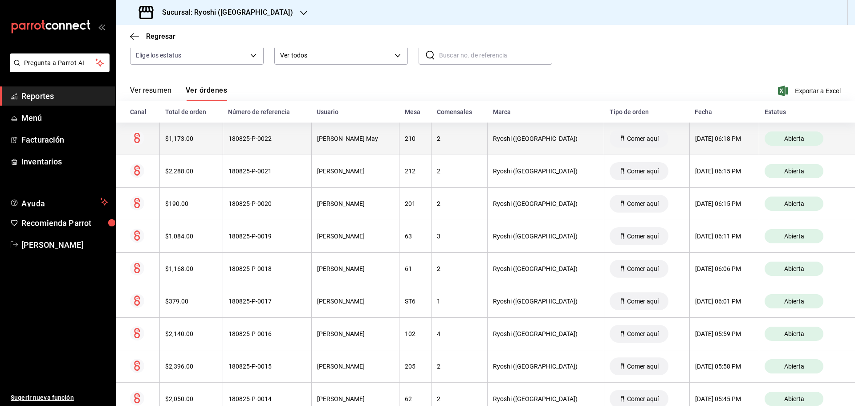
click at [482, 142] on div "2" at bounding box center [459, 138] width 45 height 7
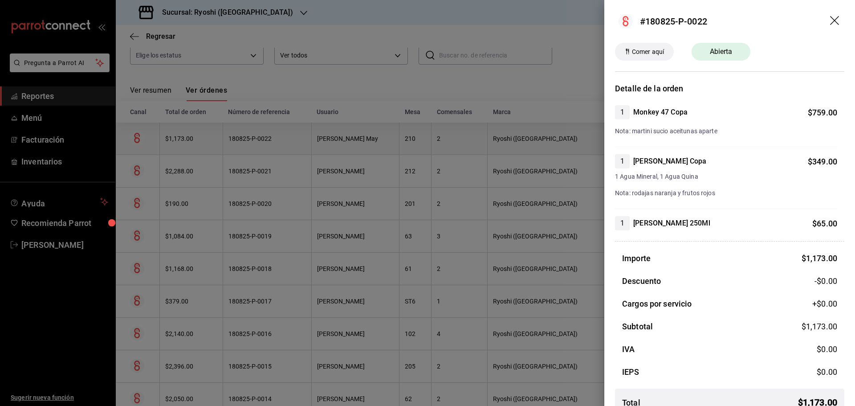
scroll to position [17, 0]
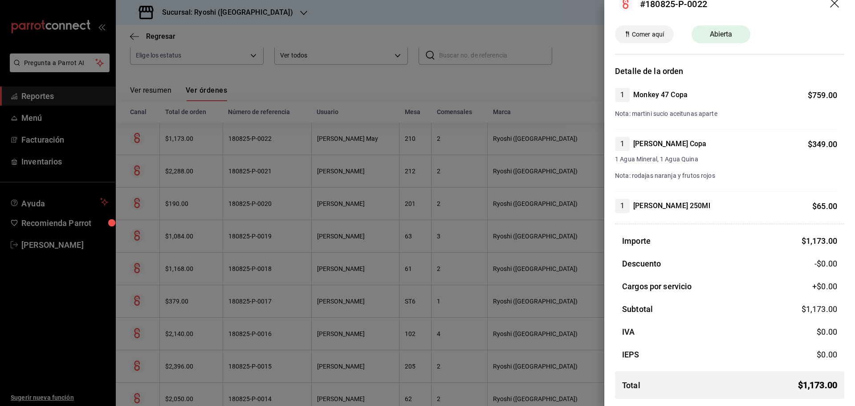
click at [831, 7] on icon "drag" at bounding box center [835, 4] width 11 height 11
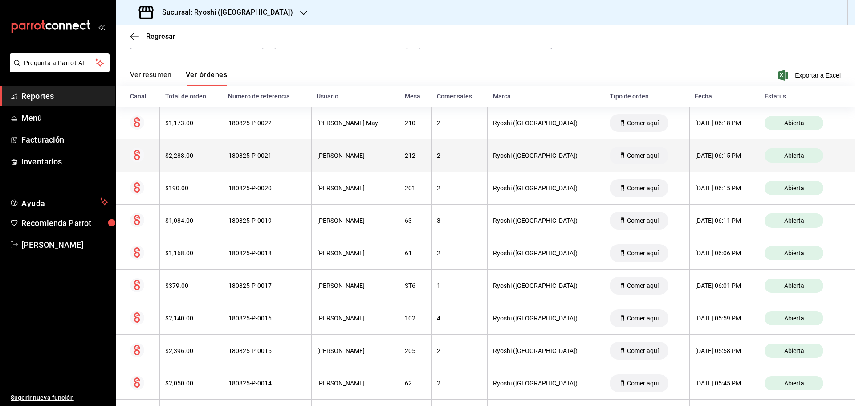
scroll to position [89, 0]
